Goal: Task Accomplishment & Management: Complete application form

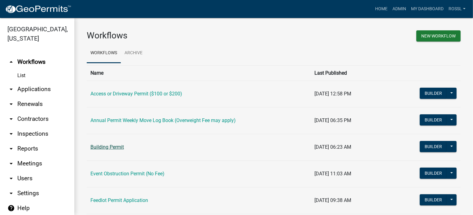
click at [118, 147] on link "Building Permit" at bounding box center [106, 147] width 33 height 6
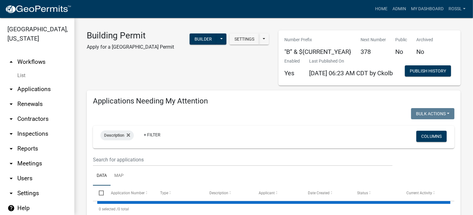
select select "2: 50"
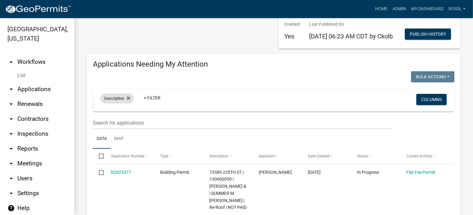
scroll to position [93, 0]
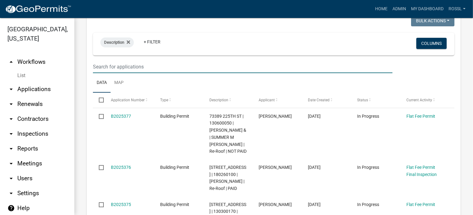
click at [119, 73] on input "text" at bounding box center [243, 66] width 300 height 13
type input "2"
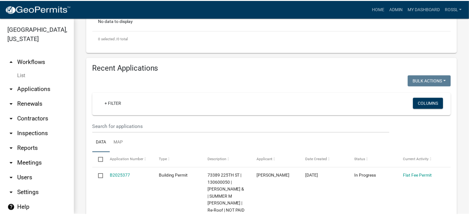
scroll to position [31, 0]
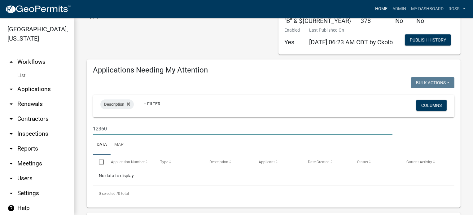
type input "12360"
click at [379, 7] on link "Home" at bounding box center [381, 9] width 17 height 12
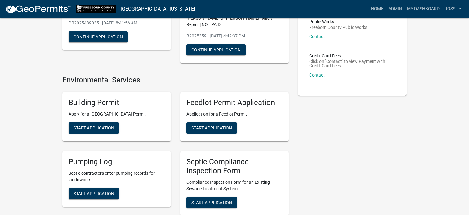
scroll to position [124, 0]
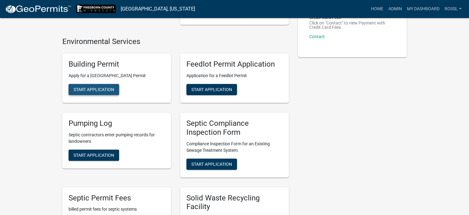
click at [99, 88] on button "Start Application" at bounding box center [93, 89] width 51 height 11
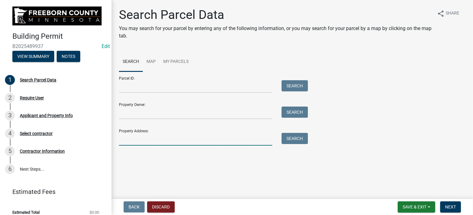
click at [130, 138] on input "Property Address:" at bounding box center [195, 139] width 153 height 13
type input "12360"
click at [295, 140] on button "Search" at bounding box center [295, 138] width 26 height 11
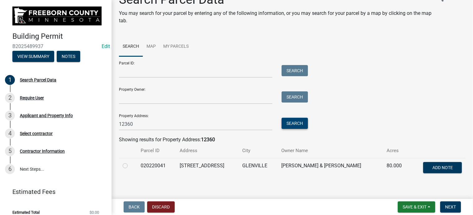
scroll to position [21, 0]
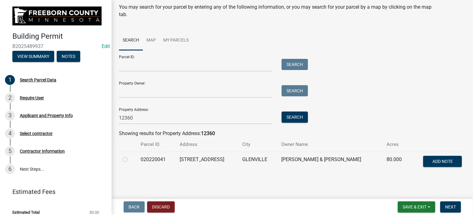
click at [130, 156] on label at bounding box center [130, 156] width 0 height 0
click at [130, 158] on input "radio" at bounding box center [132, 158] width 4 height 4
radio input "true"
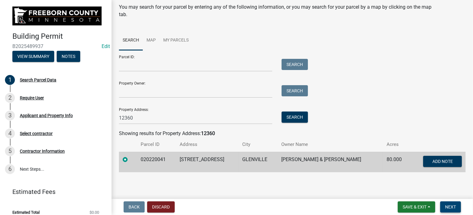
click at [450, 208] on span "Next" at bounding box center [450, 207] width 11 height 5
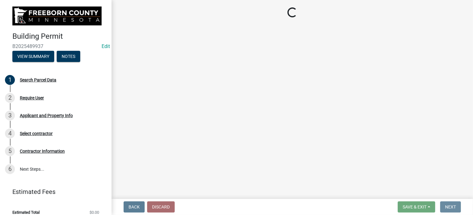
scroll to position [0, 0]
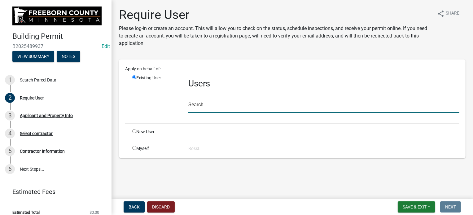
click at [212, 106] on input "text" at bounding box center [323, 106] width 271 height 13
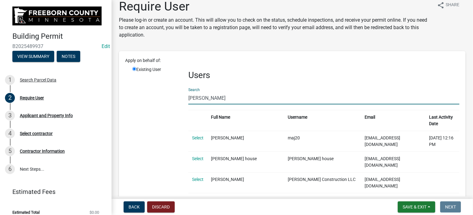
scroll to position [2, 0]
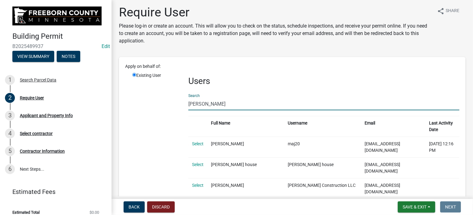
click at [188, 104] on input "[PERSON_NAME]" at bounding box center [323, 104] width 271 height 13
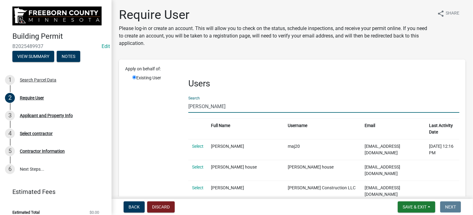
click at [250, 100] on input "[PERSON_NAME]" at bounding box center [323, 106] width 271 height 13
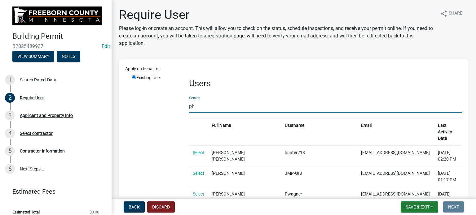
type input "p"
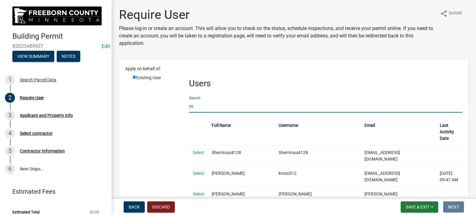
type input "r"
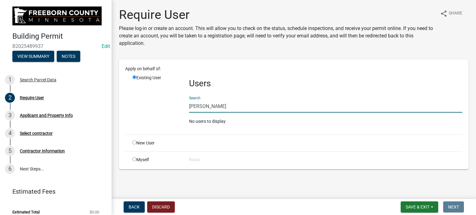
type input "[PERSON_NAME]"
click at [135, 141] on input "radio" at bounding box center [134, 143] width 4 height 4
radio input "true"
radio input "false"
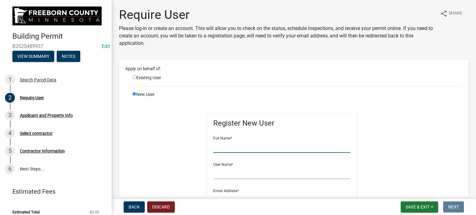
click at [237, 145] on input "text" at bounding box center [281, 146] width 137 height 13
type input "[PERSON_NAME]"
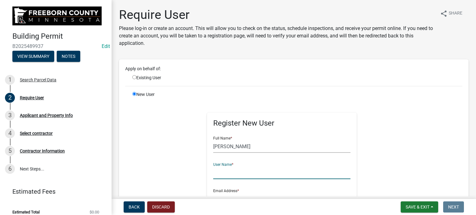
click at [228, 175] on input "text" at bounding box center [281, 173] width 137 height 13
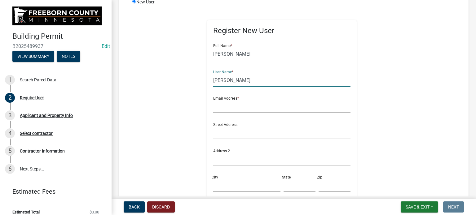
scroll to position [93, 0]
type input "[PERSON_NAME]"
click at [228, 106] on input "text" at bounding box center [281, 106] width 137 height 13
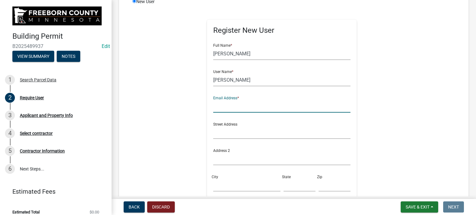
type input "[PERSON_NAME][EMAIL_ADDRESS][PERSON_NAME][DOMAIN_NAME][PERSON_NAME]"
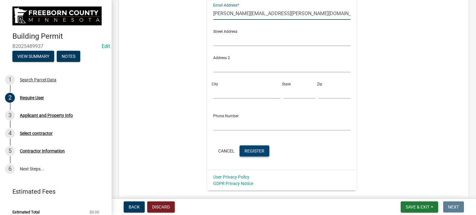
click at [245, 150] on span "Register" at bounding box center [255, 150] width 20 height 5
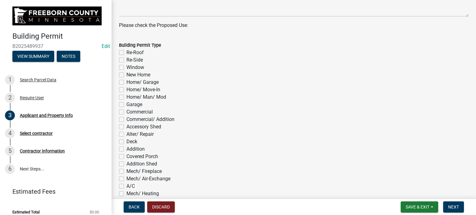
scroll to position [310, 0]
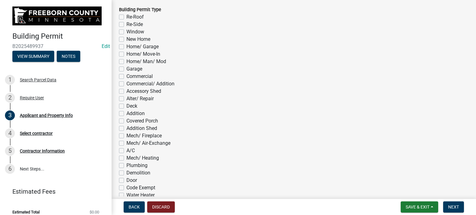
click at [126, 101] on label "Alter/ Repair" at bounding box center [139, 98] width 27 height 7
click at [126, 99] on input "Alter/ Repair" at bounding box center [128, 97] width 4 height 4
checkbox input "true"
checkbox input "false"
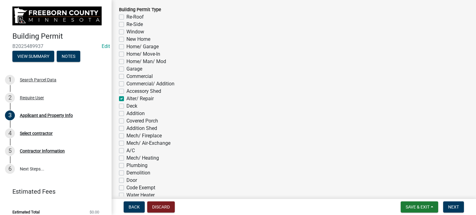
checkbox input "false"
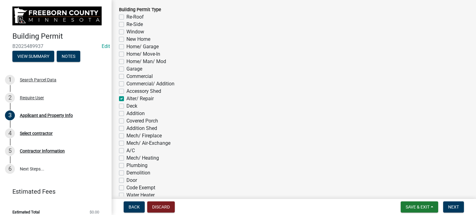
checkbox input "false"
checkbox input "true"
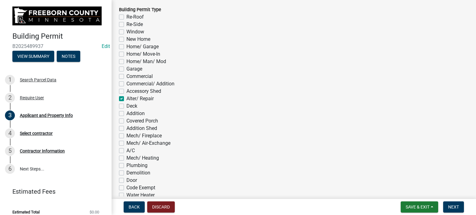
checkbox input "false"
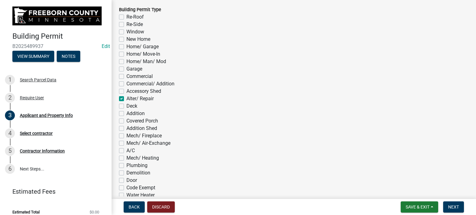
checkbox input "false"
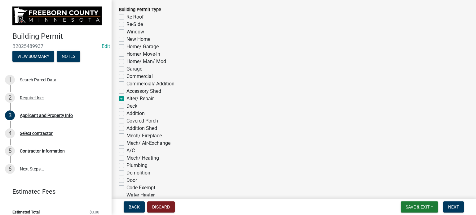
checkbox input "false"
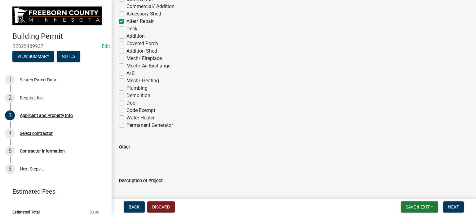
scroll to position [434, 0]
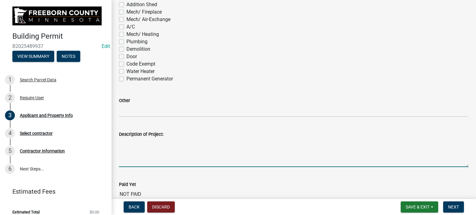
click at [137, 157] on textarea "Description of Project:" at bounding box center [294, 152] width 350 height 29
click at [156, 142] on textarea "Waterguard draintile" at bounding box center [294, 152] width 350 height 29
click at [167, 144] on textarea "Waterguard drain tile" at bounding box center [294, 152] width 350 height 29
click at [178, 142] on textarea "Waterguard drain tile with triplesafe sump and discharge line" at bounding box center [294, 152] width 350 height 29
click at [308, 150] on textarea "Waterguard drain tile with Triplesafe sump and discharge line" at bounding box center [294, 152] width 350 height 29
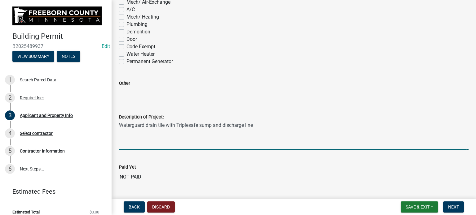
scroll to position [467, 0]
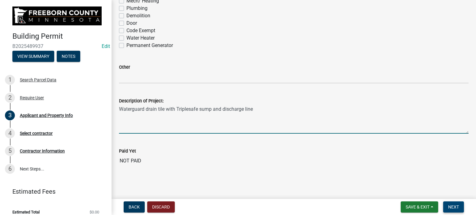
type textarea "Waterguard drain tile with Triplesafe sump and discharge line"
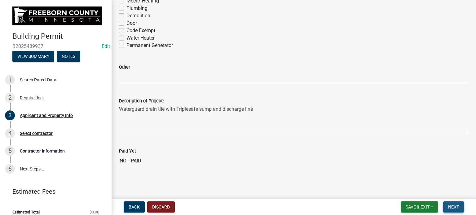
click at [451, 206] on span "Next" at bounding box center [453, 207] width 11 height 5
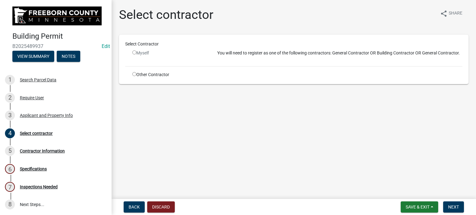
click at [135, 74] on input "radio" at bounding box center [134, 74] width 4 height 4
radio input "true"
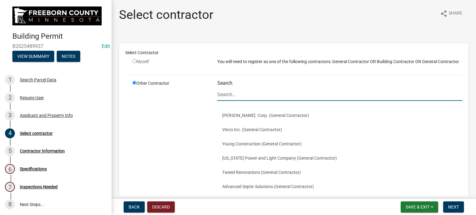
click at [232, 101] on input "Search" at bounding box center [339, 94] width 245 height 13
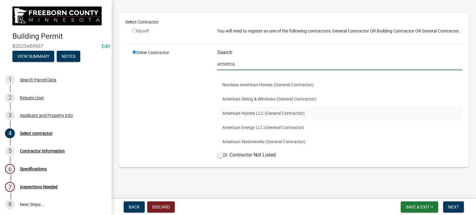
scroll to position [37, 0]
type input "america"
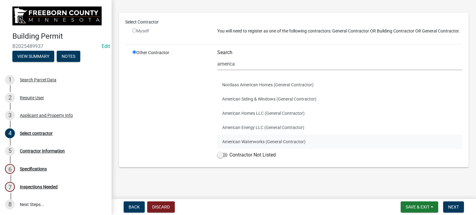
click at [236, 145] on button "American Waterworks (General Contractor)" at bounding box center [339, 142] width 245 height 14
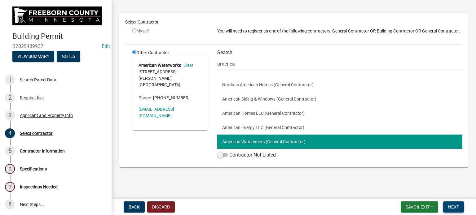
click at [451, 205] on span "Next" at bounding box center [453, 207] width 11 height 5
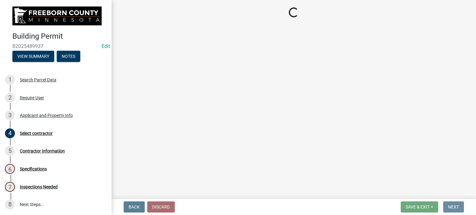
scroll to position [0, 0]
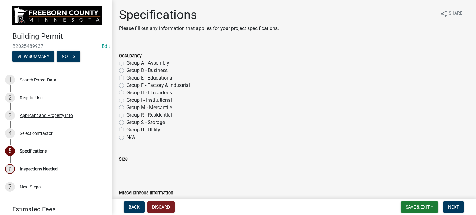
click at [126, 114] on label "Group R - Residential" at bounding box center [149, 115] width 46 height 7
click at [126, 114] on input "Group R - Residential" at bounding box center [128, 114] width 4 height 4
radio input "true"
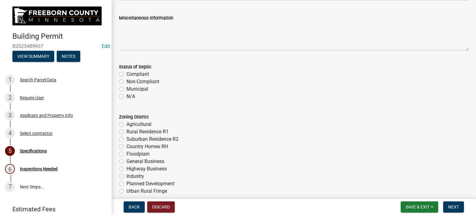
scroll to position [186, 0]
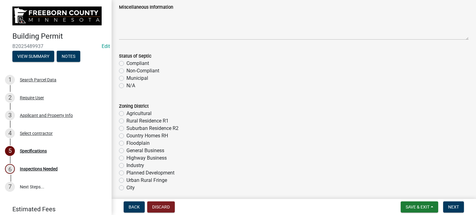
click at [126, 86] on label "N/A" at bounding box center [130, 85] width 9 height 7
click at [126, 86] on input "N/A" at bounding box center [128, 84] width 4 height 4
radio input "true"
click at [126, 115] on label "Agricultural" at bounding box center [138, 113] width 25 height 7
click at [126, 114] on input "Agricultural" at bounding box center [128, 112] width 4 height 4
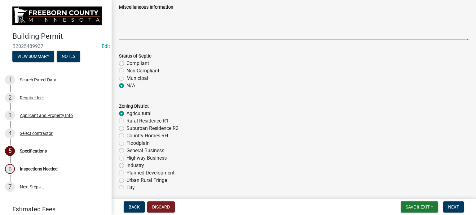
radio input "true"
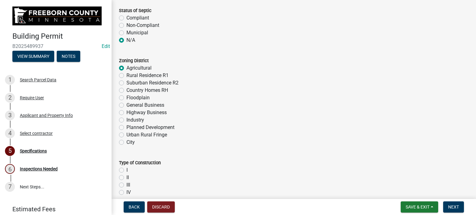
scroll to position [279, 0]
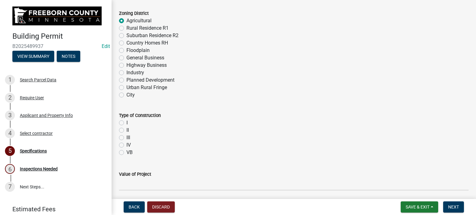
click at [126, 151] on label "VB" at bounding box center [129, 152] width 6 height 7
click at [126, 151] on input "VB" at bounding box center [128, 151] width 4 height 4
radio input "true"
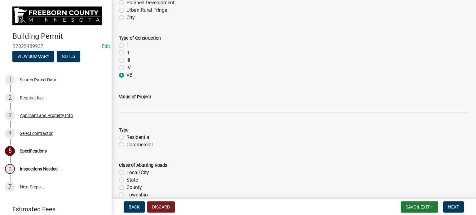
scroll to position [403, 0]
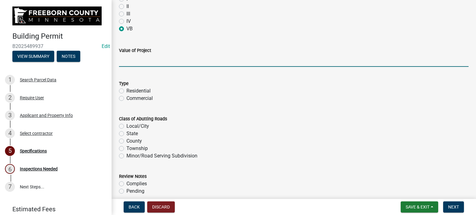
click at [128, 65] on input "text" at bounding box center [294, 60] width 350 height 13
type input "13500"
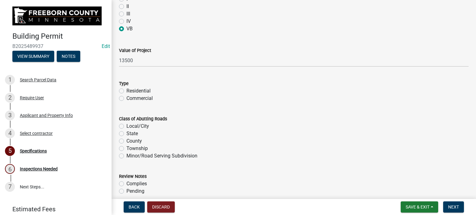
click at [126, 90] on label "Residential" at bounding box center [138, 90] width 24 height 7
click at [126, 90] on input "Residential" at bounding box center [128, 89] width 4 height 4
radio input "true"
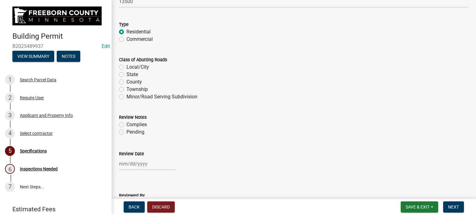
scroll to position [465, 0]
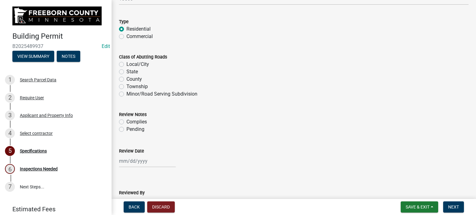
click at [126, 87] on label "Township" at bounding box center [136, 86] width 21 height 7
click at [126, 87] on input "Township" at bounding box center [128, 85] width 4 height 4
radio input "true"
click at [126, 120] on label "Complies" at bounding box center [136, 121] width 20 height 7
click at [126, 120] on input "Complies" at bounding box center [128, 120] width 4 height 4
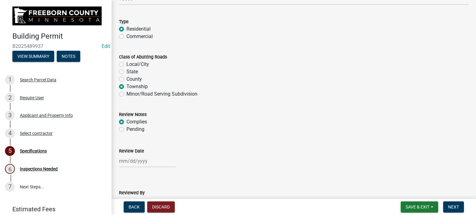
radio input "true"
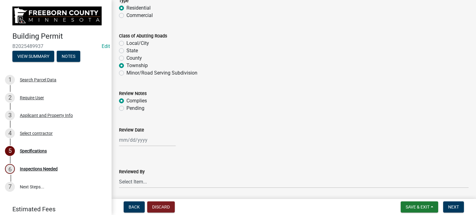
scroll to position [496, 0]
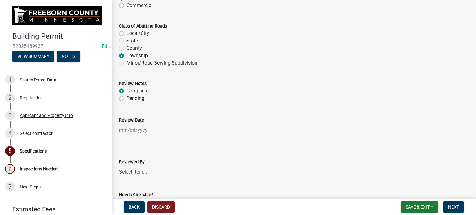
click at [130, 126] on div at bounding box center [147, 130] width 57 height 13
select select "10"
select select "2025"
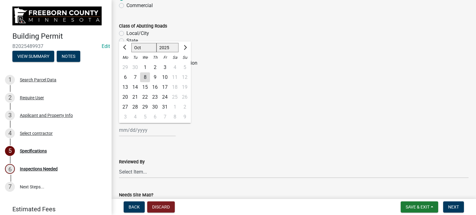
click at [147, 76] on div "8" at bounding box center [145, 78] width 10 height 10
type input "[DATE]"
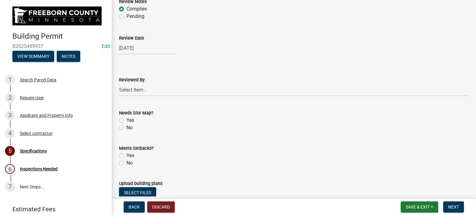
scroll to position [589, 0]
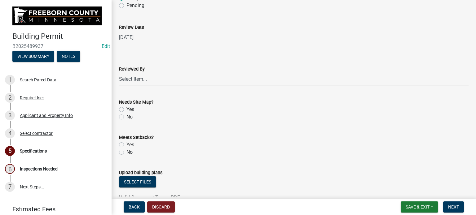
click at [130, 76] on select "Select Item... [PERSON_NAME] [PERSON_NAME] [PERSON_NAME] [PERSON_NAME] [PERSON_…" at bounding box center [294, 79] width 350 height 13
click at [119, 73] on select "Select Item... [PERSON_NAME] [PERSON_NAME] [PERSON_NAME] [PERSON_NAME] [PERSON_…" at bounding box center [294, 79] width 350 height 13
select select "cf5e982a-8fde-449d-bcd8-be8cdfb99374"
click at [126, 117] on label "No" at bounding box center [129, 116] width 6 height 7
click at [126, 117] on input "No" at bounding box center [128, 115] width 4 height 4
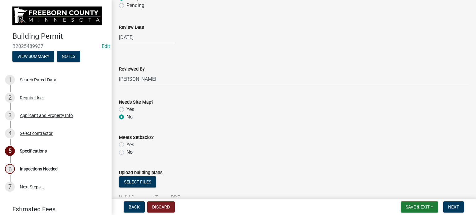
radio input "true"
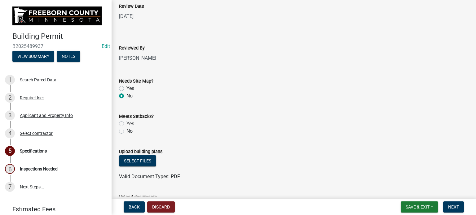
scroll to position [651, 0]
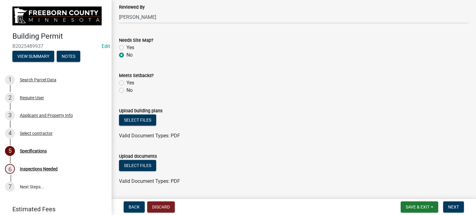
click at [126, 82] on label "Yes" at bounding box center [130, 82] width 8 height 7
click at [126, 82] on input "Yes" at bounding box center [128, 81] width 4 height 4
radio input "true"
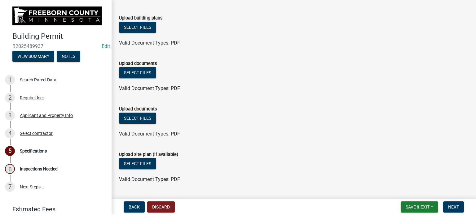
scroll to position [760, 0]
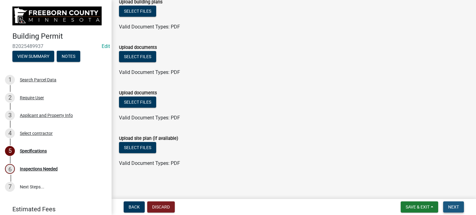
click at [452, 208] on span "Next" at bounding box center [453, 207] width 11 height 5
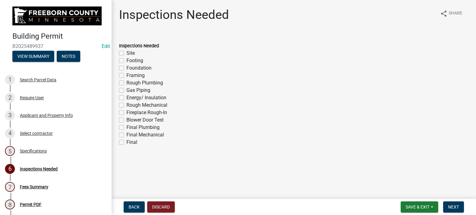
click at [126, 142] on label "Final" at bounding box center [131, 142] width 11 height 7
click at [126, 142] on input "Final" at bounding box center [128, 141] width 4 height 4
checkbox input "true"
checkbox input "false"
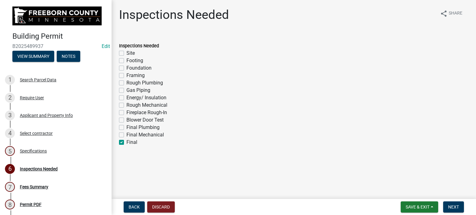
checkbox input "false"
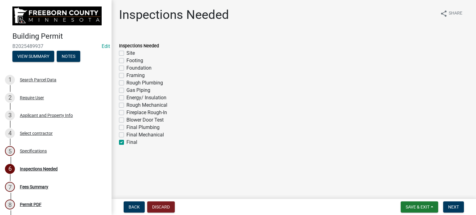
checkbox input "false"
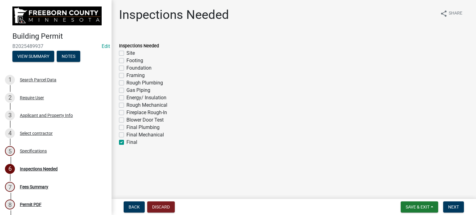
checkbox input "true"
click at [450, 205] on span "Next" at bounding box center [453, 207] width 11 height 5
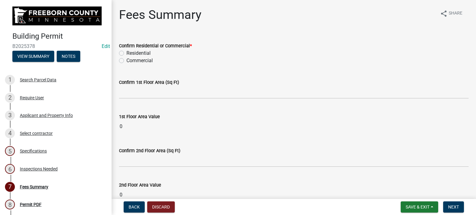
click at [126, 52] on label "Residential" at bounding box center [138, 53] width 24 height 7
click at [126, 52] on input "Residential" at bounding box center [128, 52] width 4 height 4
radio input "true"
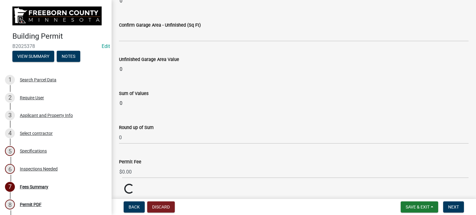
scroll to position [589, 0]
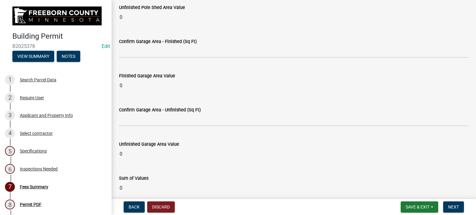
click at [126, 185] on input "0" at bounding box center [294, 188] width 350 height 12
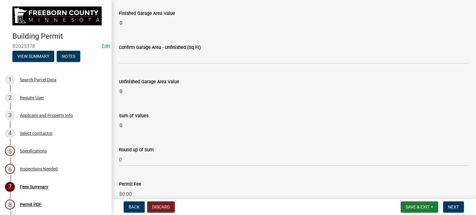
scroll to position [651, 0]
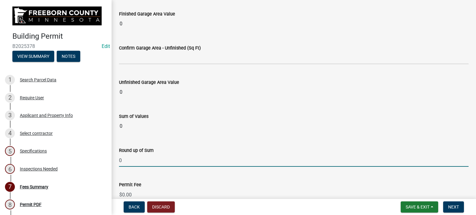
click at [128, 164] on input "0" at bounding box center [294, 160] width 350 height 13
click at [121, 158] on input "01400.00" at bounding box center [294, 160] width 350 height 13
click at [130, 158] on input "1400.00" at bounding box center [294, 160] width 350 height 13
click at [163, 155] on input "14000.00" at bounding box center [294, 160] width 350 height 13
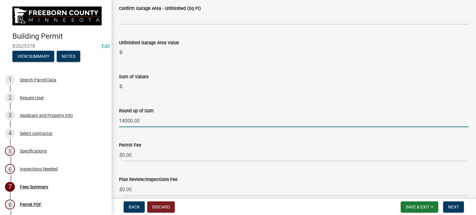
scroll to position [744, 0]
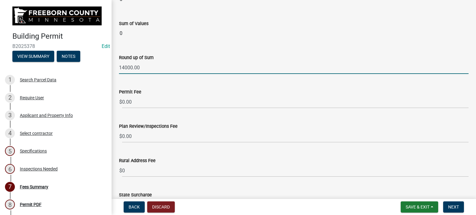
type input "14000.00"
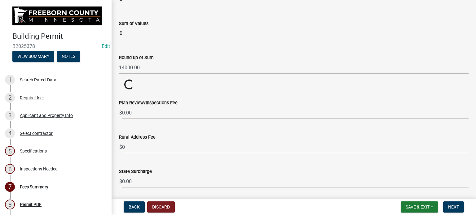
click at [181, 86] on wm-data-entity-input "Permit Fee $ Loading... Loading..." at bounding box center [294, 85] width 350 height 11
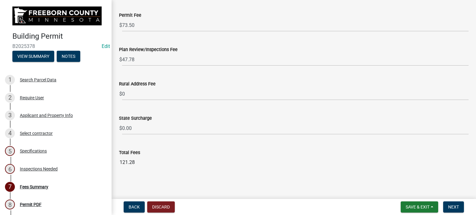
scroll to position [821, 0]
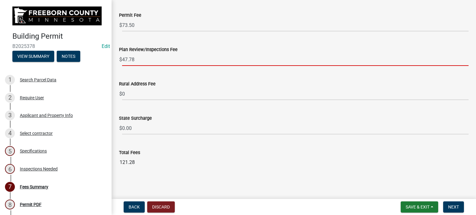
click at [137, 60] on input "47.78" at bounding box center [295, 59] width 346 height 13
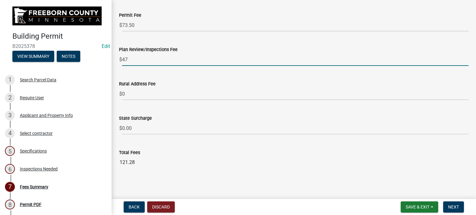
type input "4"
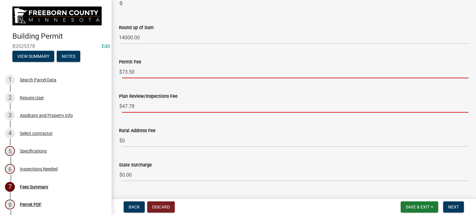
click at [143, 103] on input "47.78" at bounding box center [295, 106] width 346 height 13
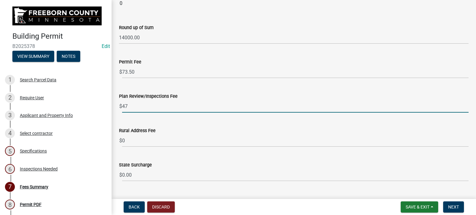
type input "4"
type input "0.00"
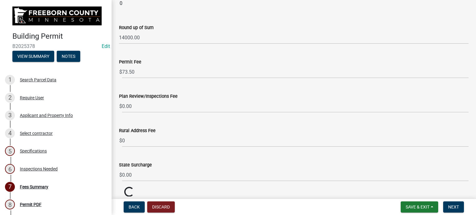
click at [167, 122] on div "Rural Address Fee $ 0" at bounding box center [294, 132] width 350 height 29
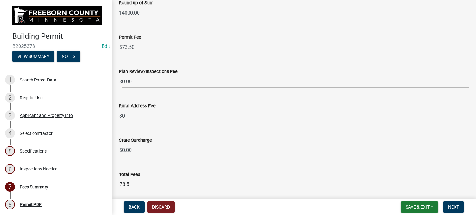
scroll to position [821, 0]
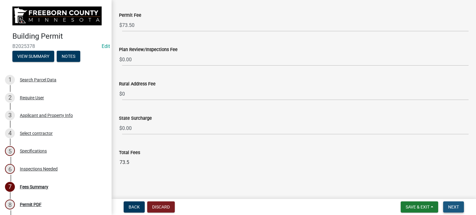
click at [449, 206] on span "Next" at bounding box center [453, 207] width 11 height 5
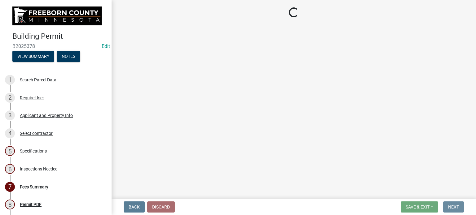
scroll to position [0, 0]
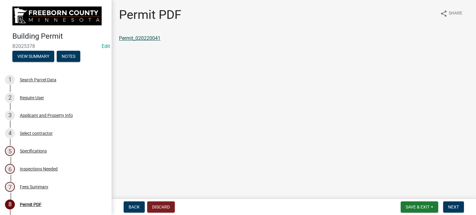
click at [151, 38] on link "Permit_020220041" at bounding box center [140, 38] width 42 height 6
click at [34, 150] on div "Specifications" at bounding box center [33, 151] width 27 height 4
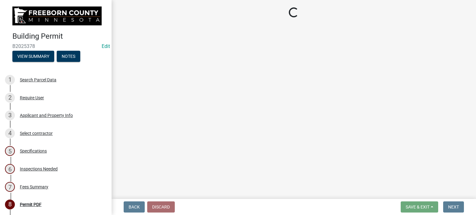
select select "cf5e982a-8fde-449d-bcd8-be8cdfb99374"
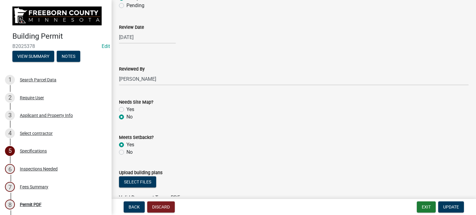
scroll to position [713, 0]
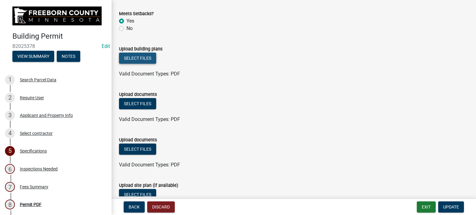
click at [143, 59] on button "Select files" at bounding box center [137, 58] width 37 height 11
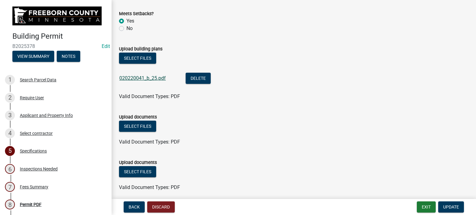
click at [152, 77] on link "020220041_b_25.pdf" at bounding box center [142, 78] width 46 height 6
click at [454, 205] on span "Update" at bounding box center [451, 207] width 16 height 5
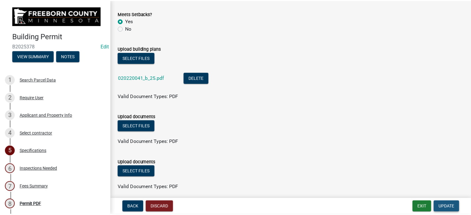
scroll to position [0, 0]
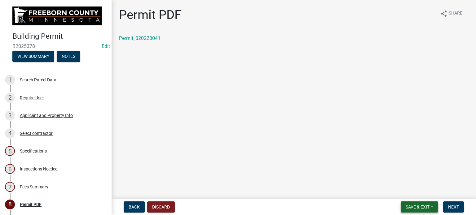
click at [428, 204] on button "Save & Exit" at bounding box center [420, 207] width 38 height 11
click at [423, 192] on button "Save & Exit" at bounding box center [414, 191] width 50 height 15
